Goal: Feedback & Contribution: Submit feedback/report problem

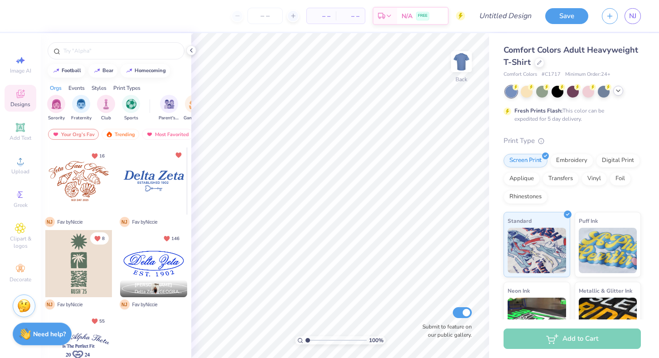
click at [616, 93] on icon at bounding box center [618, 90] width 7 height 7
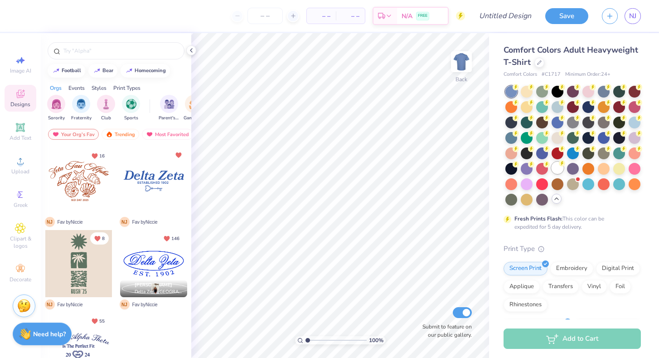
click at [558, 172] on div at bounding box center [558, 168] width 12 height 12
click at [55, 105] on img "filter for Sorority" at bounding box center [56, 103] width 10 height 10
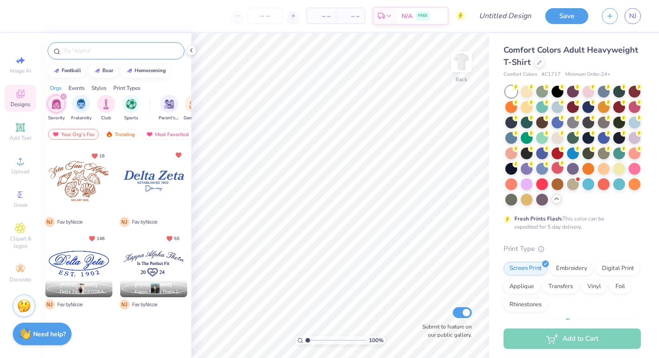
click at [111, 50] on input "text" at bounding box center [121, 50] width 116 height 9
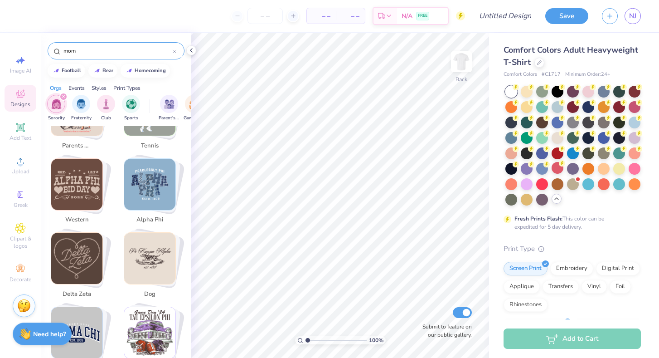
scroll to position [449, 0]
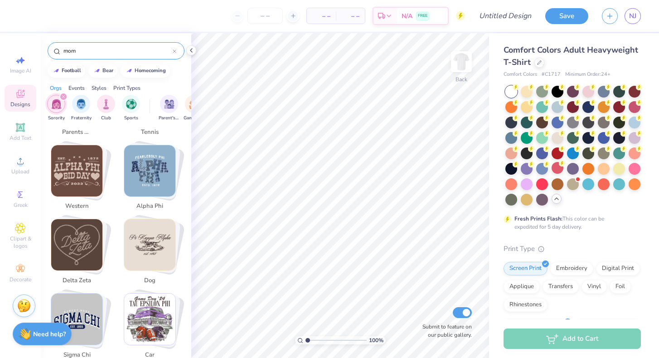
click at [152, 163] on img "Stack Card Button alpha phi" at bounding box center [149, 170] width 51 height 51
type input "alpha phi"
click at [106, 54] on input "alpha phi" at bounding box center [118, 50] width 110 height 9
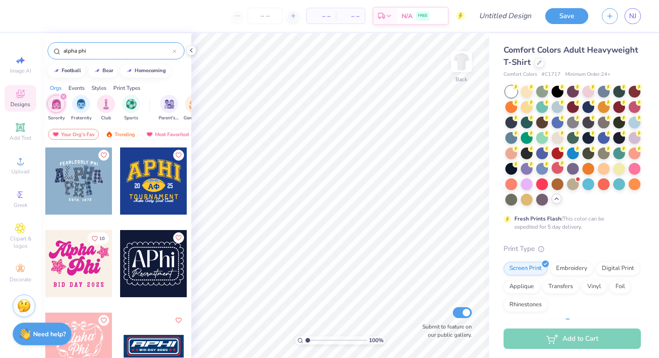
drag, startPoint x: 106, startPoint y: 53, endPoint x: 54, endPoint y: 51, distance: 51.7
click at [54, 51] on div "alpha phi" at bounding box center [116, 50] width 137 height 17
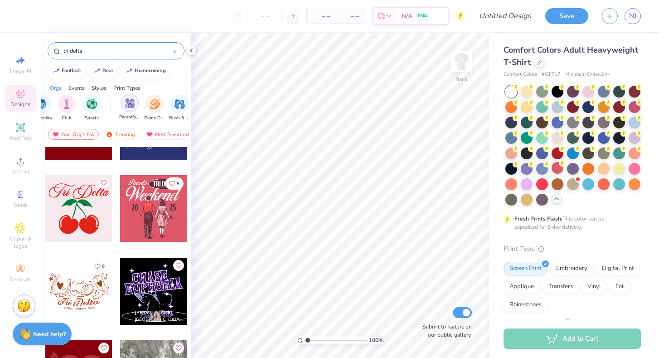
scroll to position [0, 44]
type input "tri delta"
click at [129, 102] on img "filter for Parent's Weekend" at bounding box center [126, 103] width 10 height 10
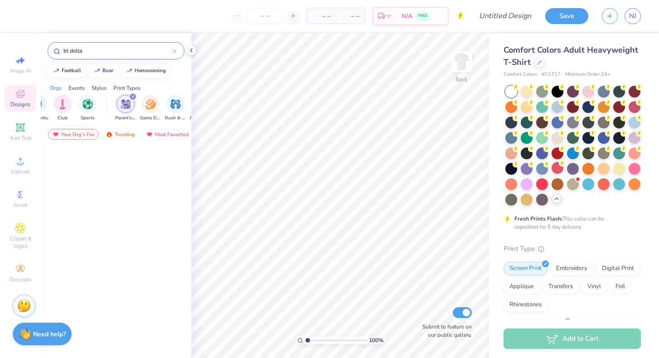
scroll to position [0, 0]
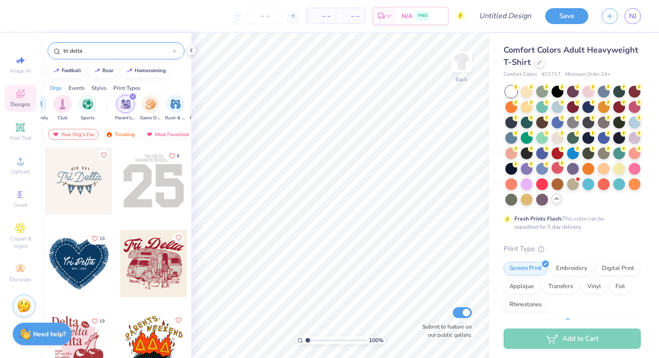
click at [124, 105] on img "filter for Parent's Weekend" at bounding box center [126, 104] width 10 height 10
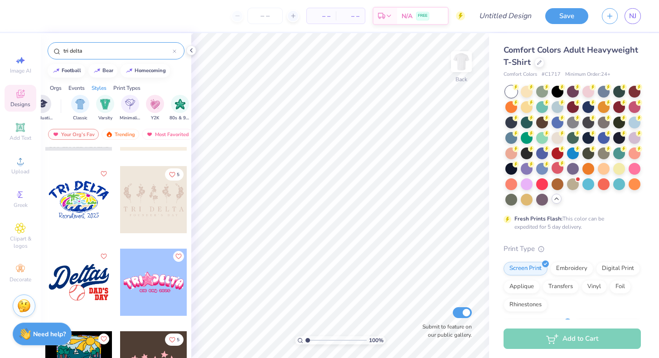
scroll to position [2777, 0]
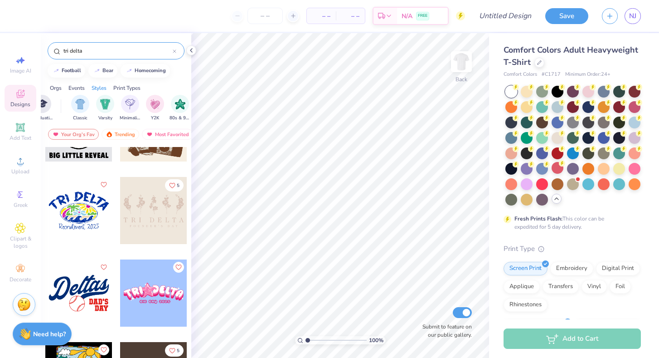
click at [20, 312] on div "Stuck? Our Art team will finish your design for free." at bounding box center [24, 304] width 23 height 23
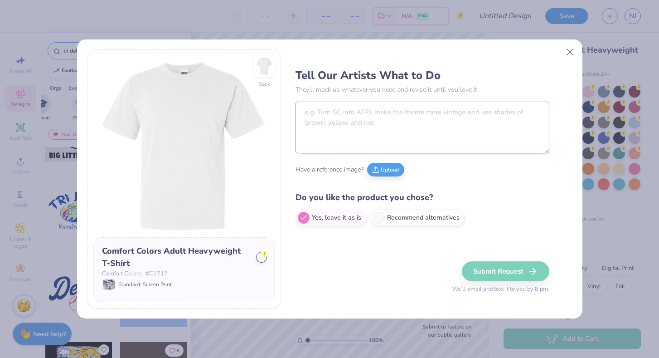
click at [333, 130] on textarea at bounding box center [423, 128] width 254 height 52
click at [380, 169] on button "Upload" at bounding box center [385, 168] width 37 height 14
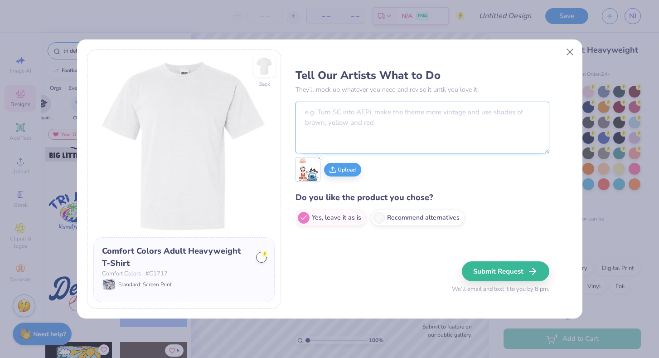
click at [332, 116] on textarea at bounding box center [423, 128] width 254 height 52
type textarea "C"
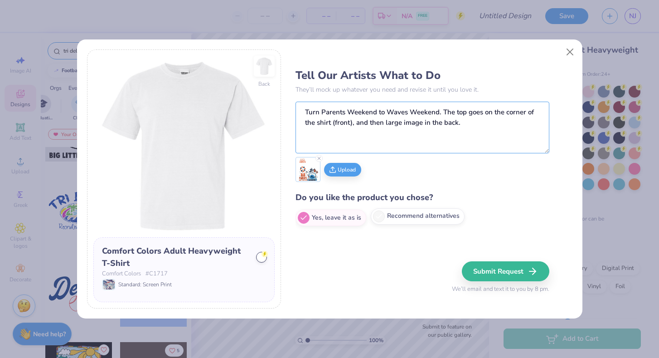
type textarea "Turn Parents Weekend to Waves Weekend. The top goes on the corner of the shirt …"
click at [404, 215] on label "Recommend alternatives" at bounding box center [418, 216] width 94 height 16
click at [302, 215] on input "Recommend alternatives" at bounding box center [299, 218] width 6 height 6
radio input "true"
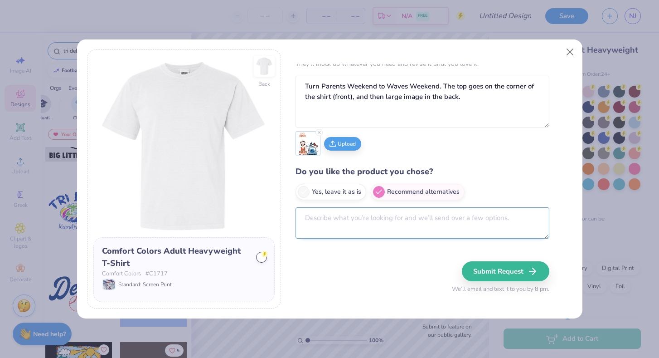
click at [384, 209] on textarea at bounding box center [423, 222] width 254 height 31
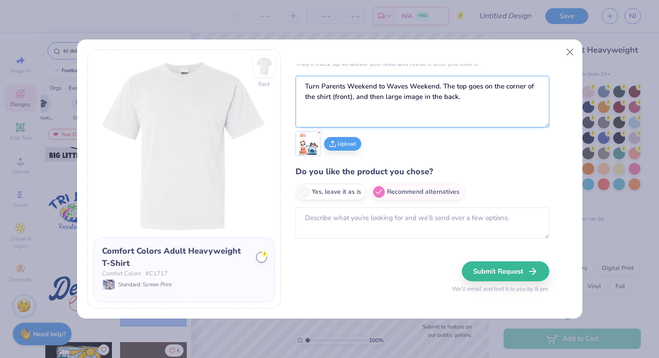
click at [306, 86] on textarea "Turn Parents Weekend to Waves Weekend. The top goes on the corner of the shirt …" at bounding box center [423, 102] width 254 height 52
type textarea "Could you turn Parents Weekend to Waves Weekend. The top goes on the corner of …"
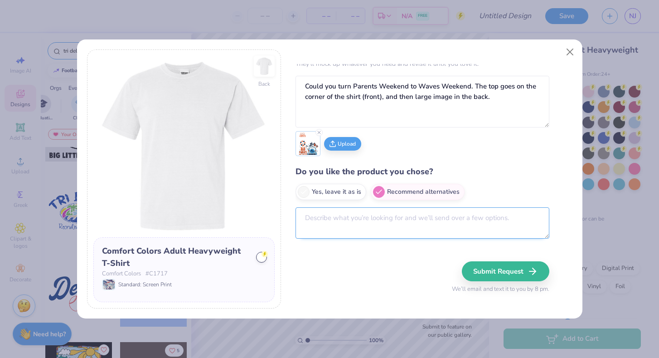
click at [327, 219] on textarea at bounding box center [423, 222] width 254 height 31
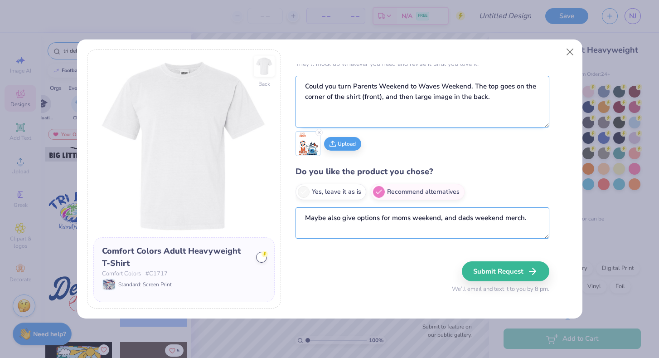
type textarea "Maybe also give options for moms weekend, and dads weekend merch."
click at [463, 122] on textarea "Could you turn Parents Weekend to Waves Weekend. The top goes on the corner of …" at bounding box center [423, 102] width 254 height 52
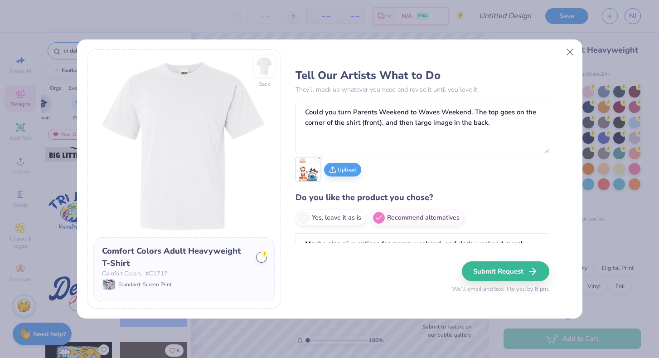
click at [307, 173] on img at bounding box center [308, 169] width 22 height 22
click at [311, 171] on img at bounding box center [308, 169] width 22 height 22
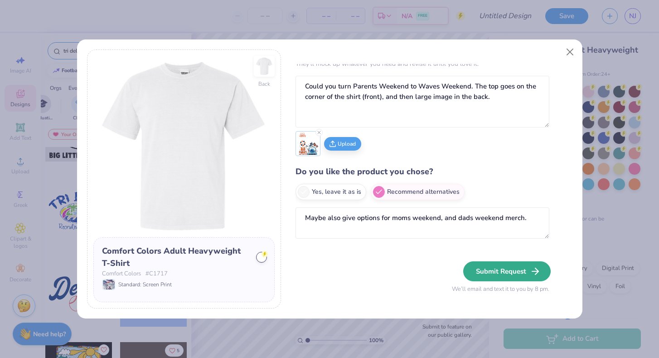
click at [503, 270] on button "Submit Request" at bounding box center [507, 271] width 88 height 20
radio input "true"
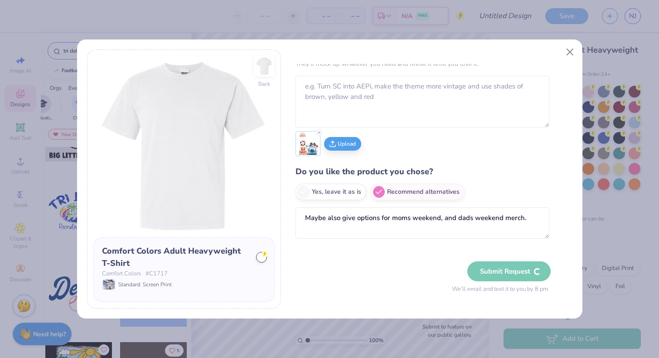
scroll to position [0, 0]
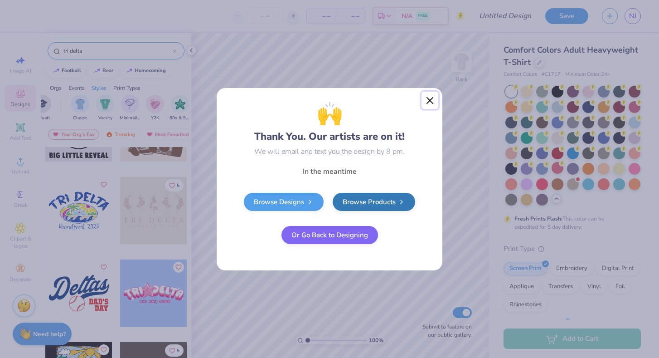
click at [426, 99] on button "Close" at bounding box center [430, 100] width 17 height 17
